Goal: Transaction & Acquisition: Purchase product/service

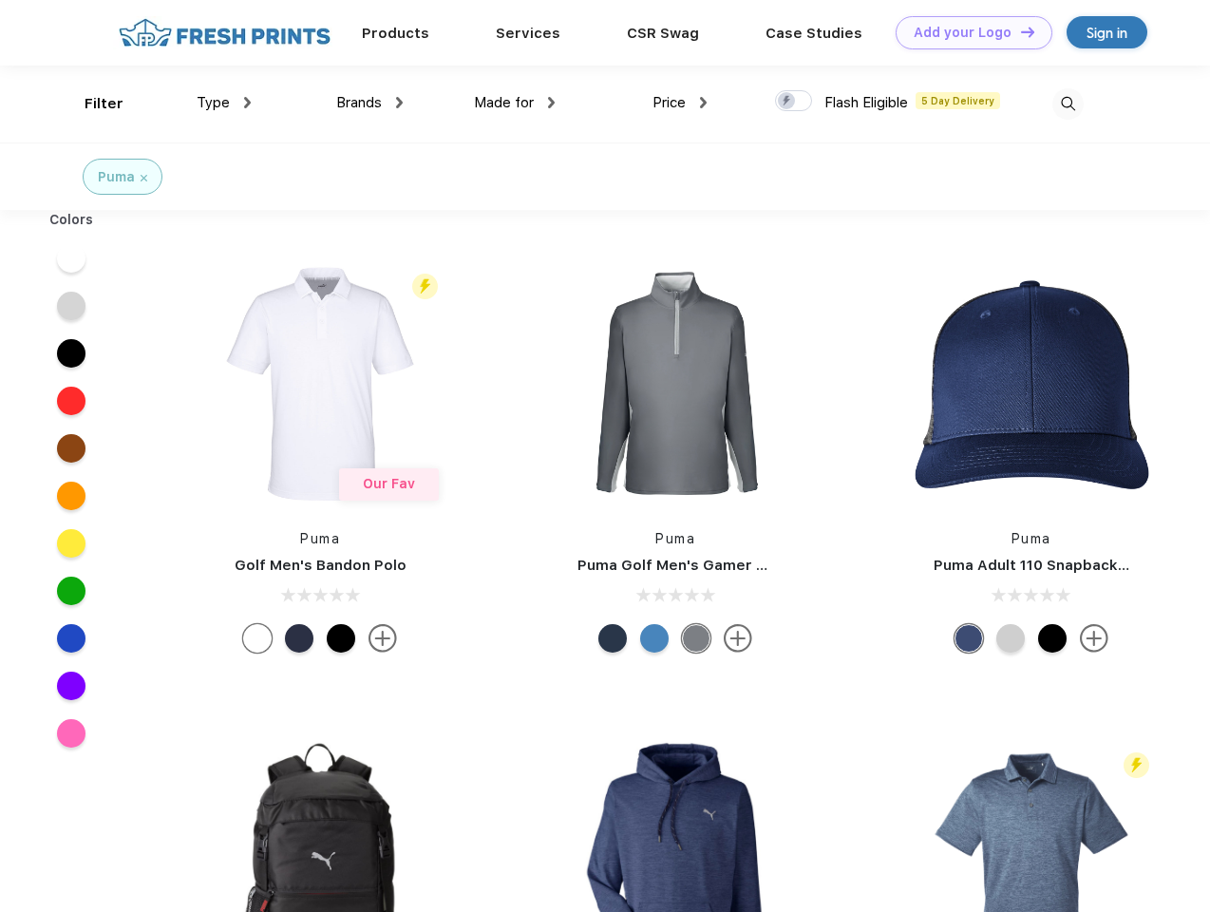
click at [967, 32] on link "Add your Logo Design Tool" at bounding box center [974, 32] width 157 height 33
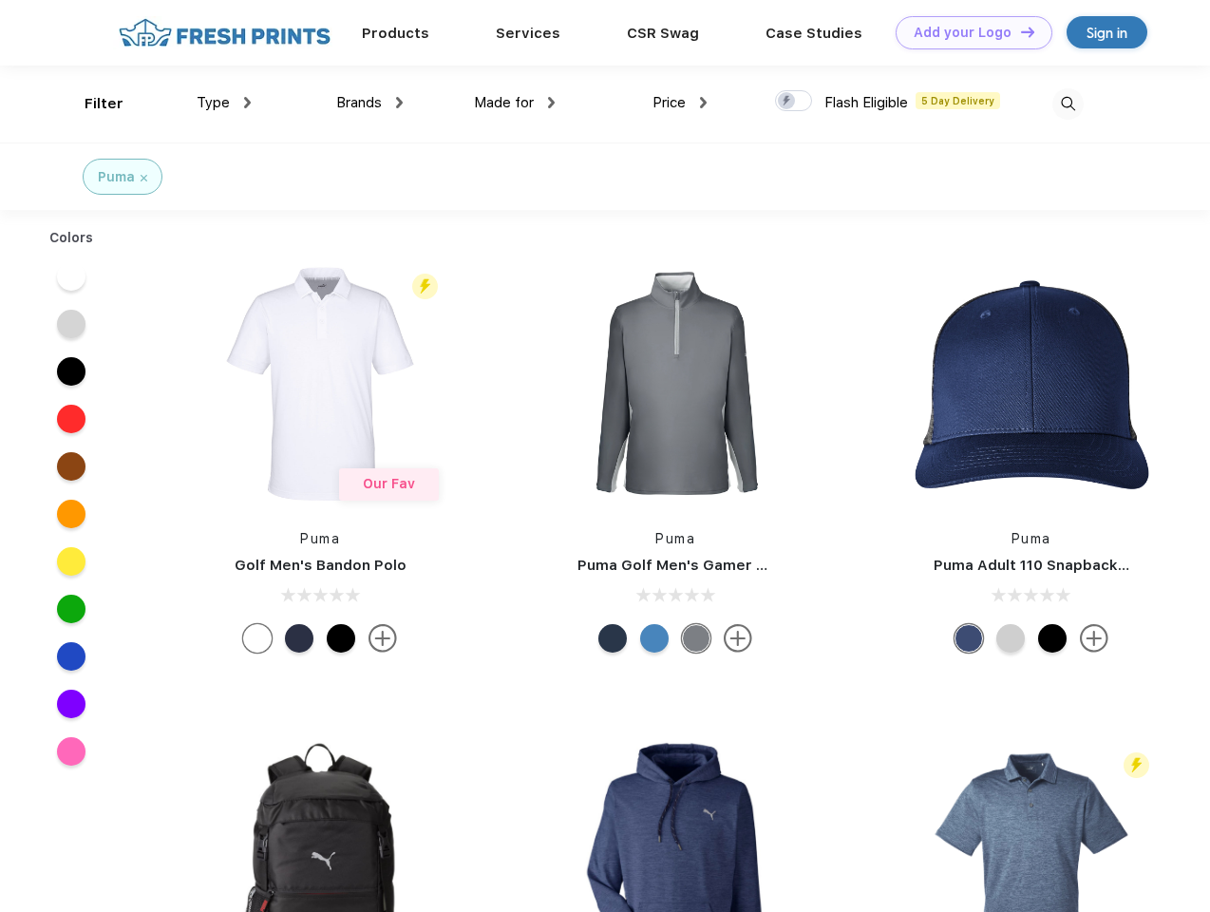
click at [0, 0] on div "Design Tool" at bounding box center [0, 0] width 0 height 0
click at [1019, 31] on link "Add your Logo Design Tool" at bounding box center [974, 32] width 157 height 33
click at [91, 104] on div "Filter" at bounding box center [104, 104] width 39 height 22
click at [224, 103] on span "Type" at bounding box center [213, 102] width 33 height 17
click at [369, 103] on span "Brands" at bounding box center [359, 102] width 46 height 17
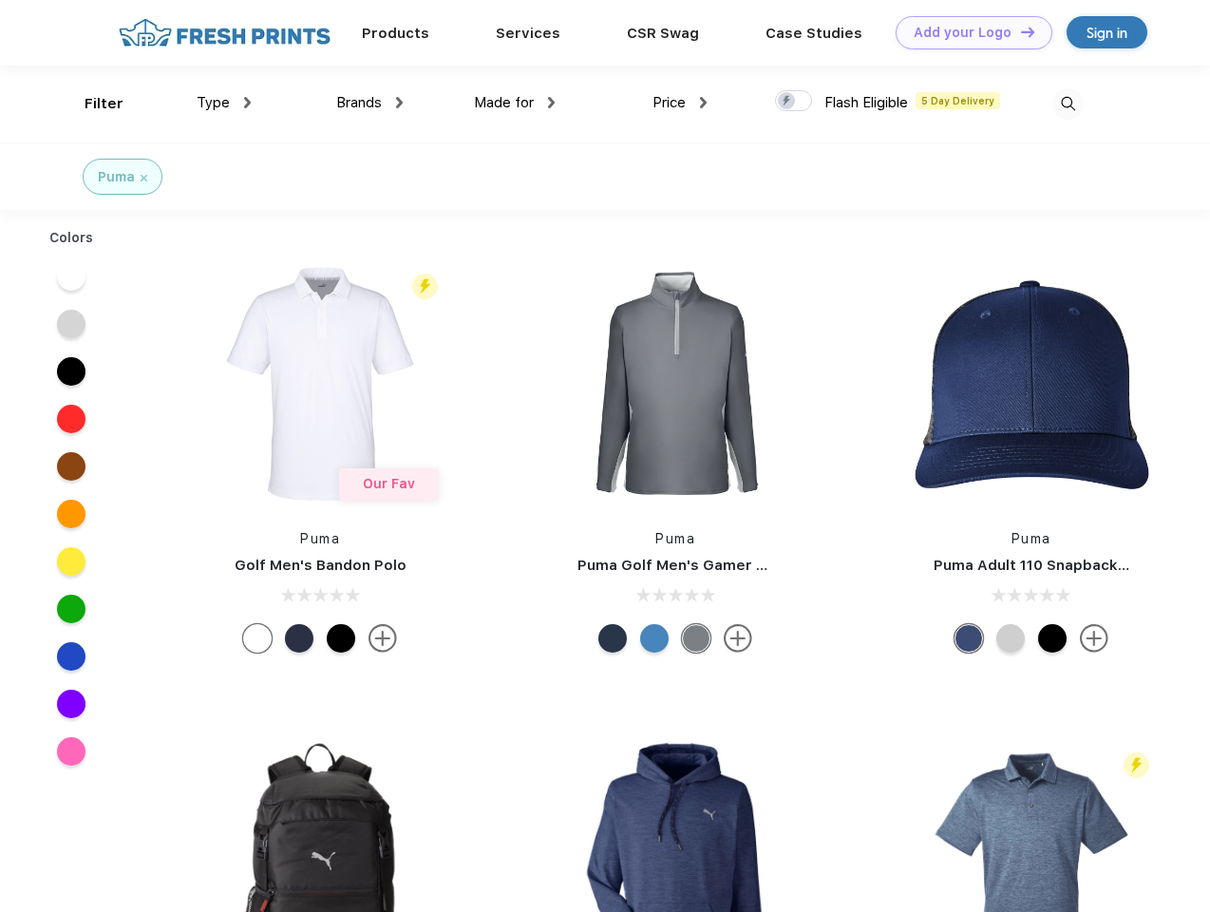
click at [515, 103] on span "Made for" at bounding box center [504, 102] width 60 height 17
click at [680, 103] on span "Price" at bounding box center [669, 102] width 33 height 17
click at [794, 102] on div at bounding box center [793, 100] width 37 height 21
click at [787, 102] on input "checkbox" at bounding box center [781, 95] width 12 height 12
click at [1068, 104] on img at bounding box center [1067, 103] width 31 height 31
